Goal: Navigation & Orientation: Go to known website

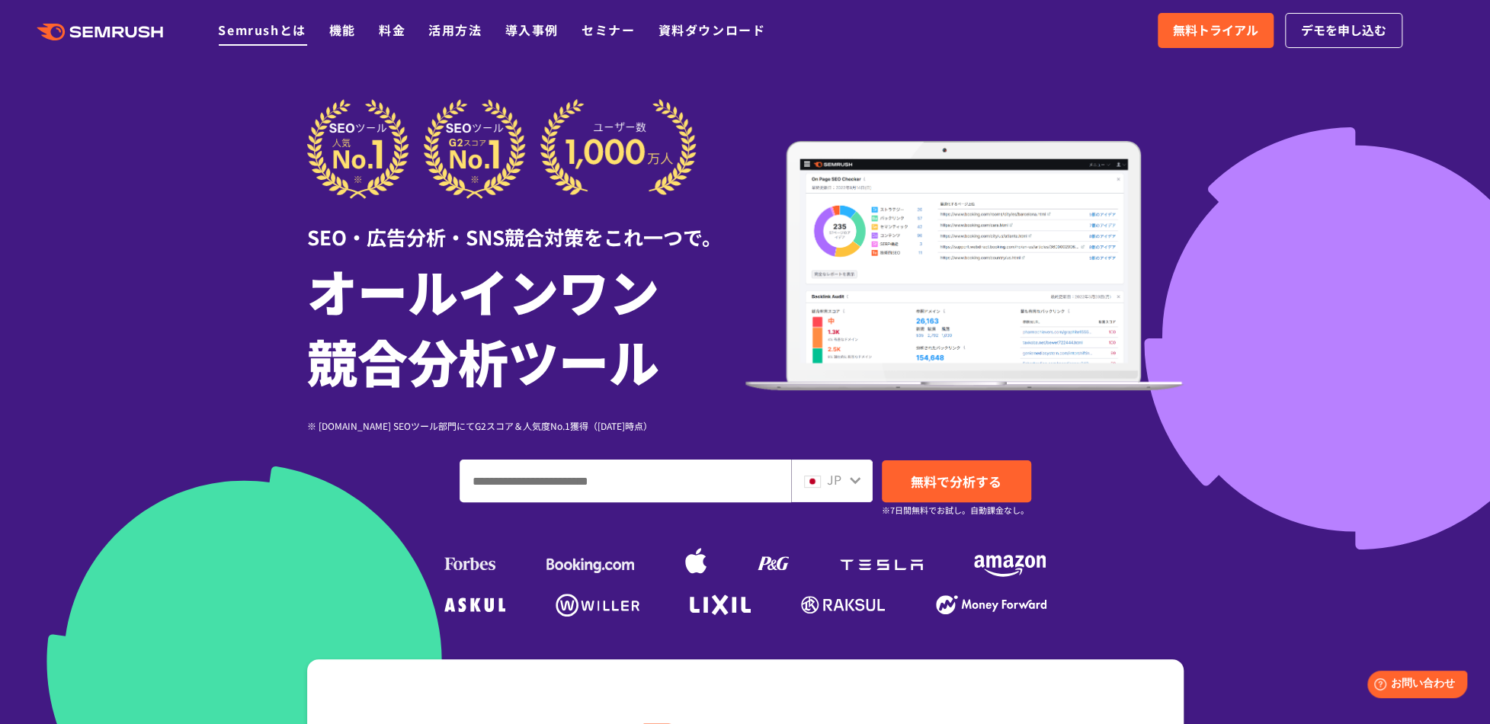
click at [287, 37] on link "Semrushとは" at bounding box center [262, 30] width 88 height 18
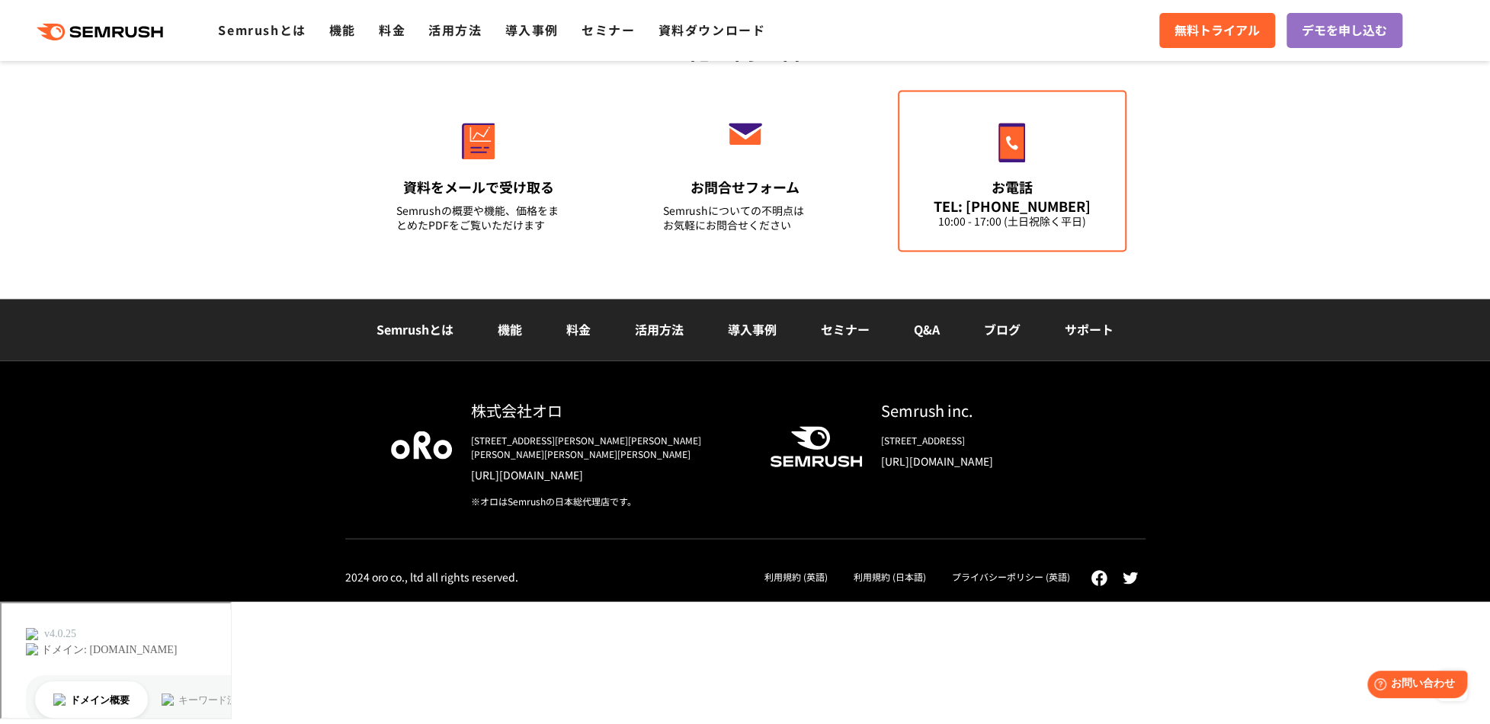
scroll to position [5815, 0]
